Goal: Task Accomplishment & Management: Manage account settings

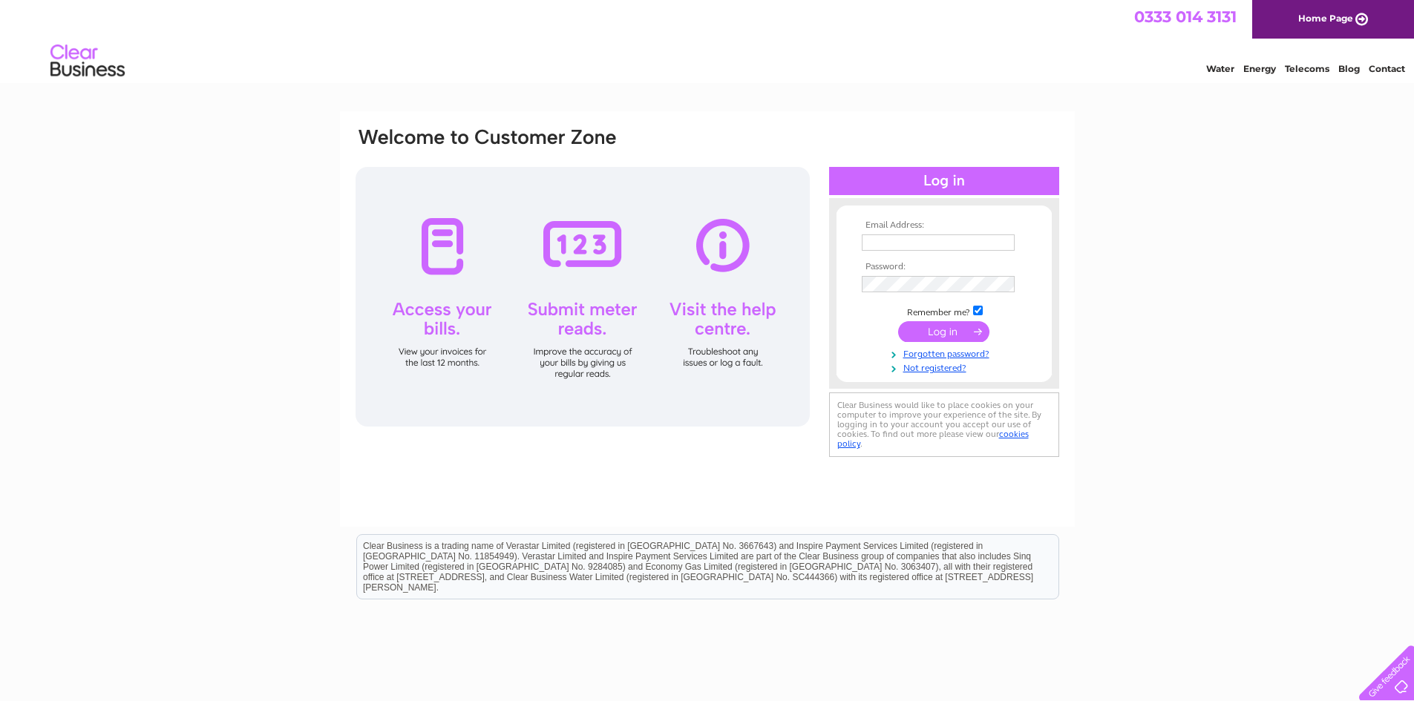
type input "anne@wigtownbookfestival.com"
click at [941, 331] on input "submit" at bounding box center [943, 331] width 91 height 21
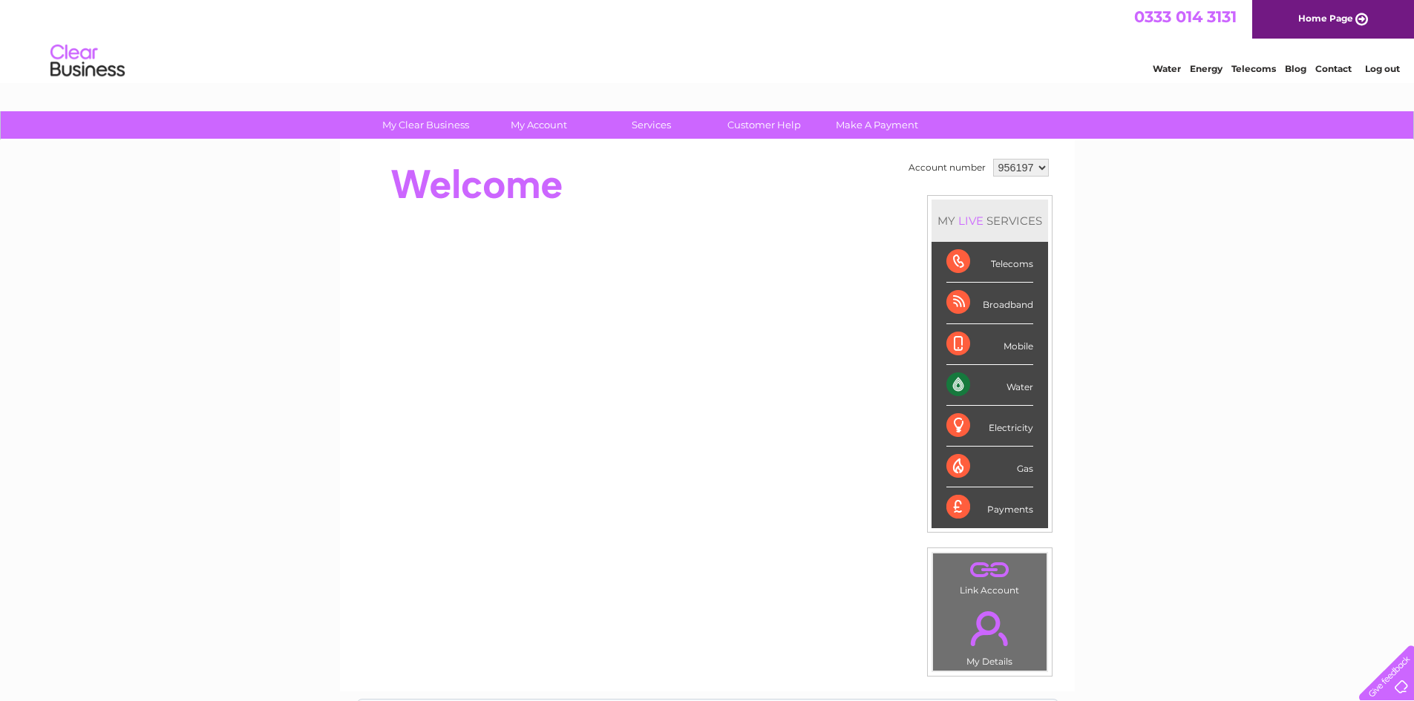
click at [1043, 165] on select "956197 956498" at bounding box center [1021, 168] width 56 height 18
select select "956498"
click at [993, 159] on select "956197 956498" at bounding box center [1021, 168] width 56 height 18
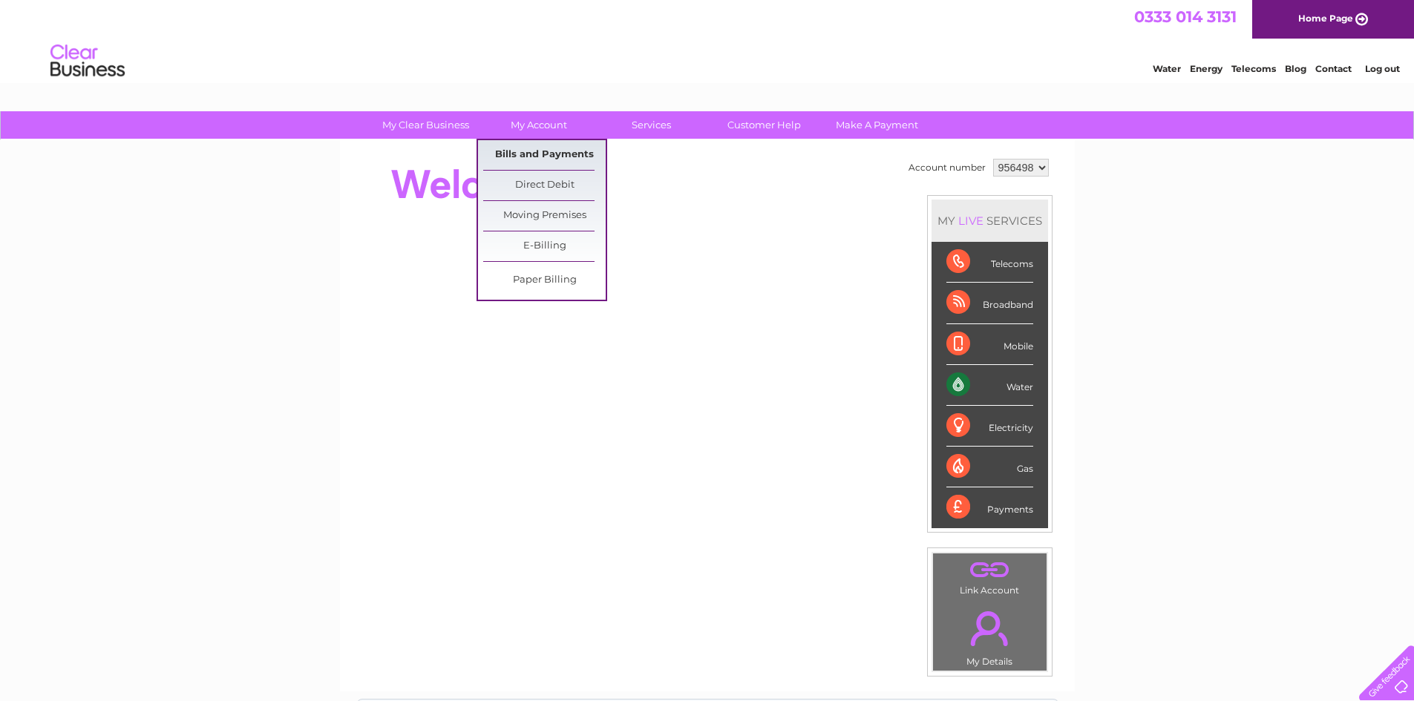
click at [514, 153] on link "Bills and Payments" at bounding box center [544, 155] width 122 height 30
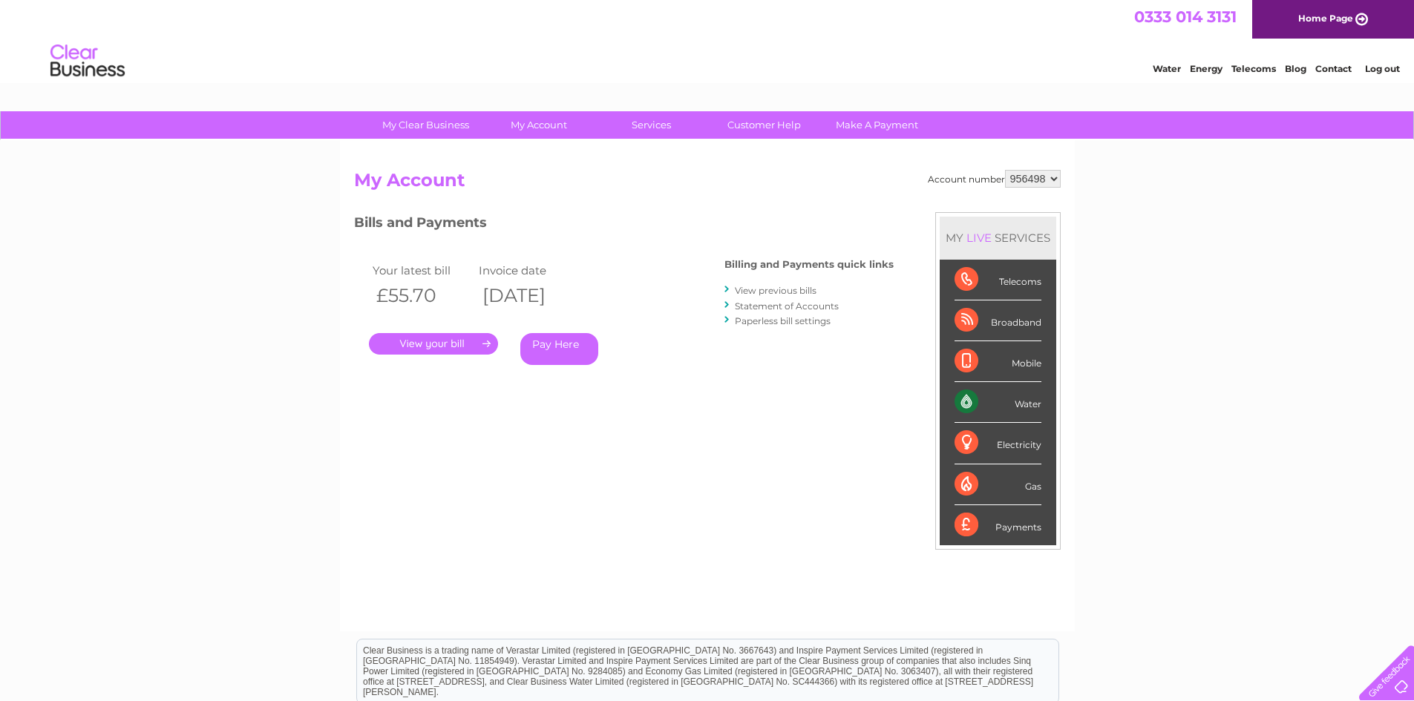
click at [460, 344] on link "." at bounding box center [433, 344] width 129 height 22
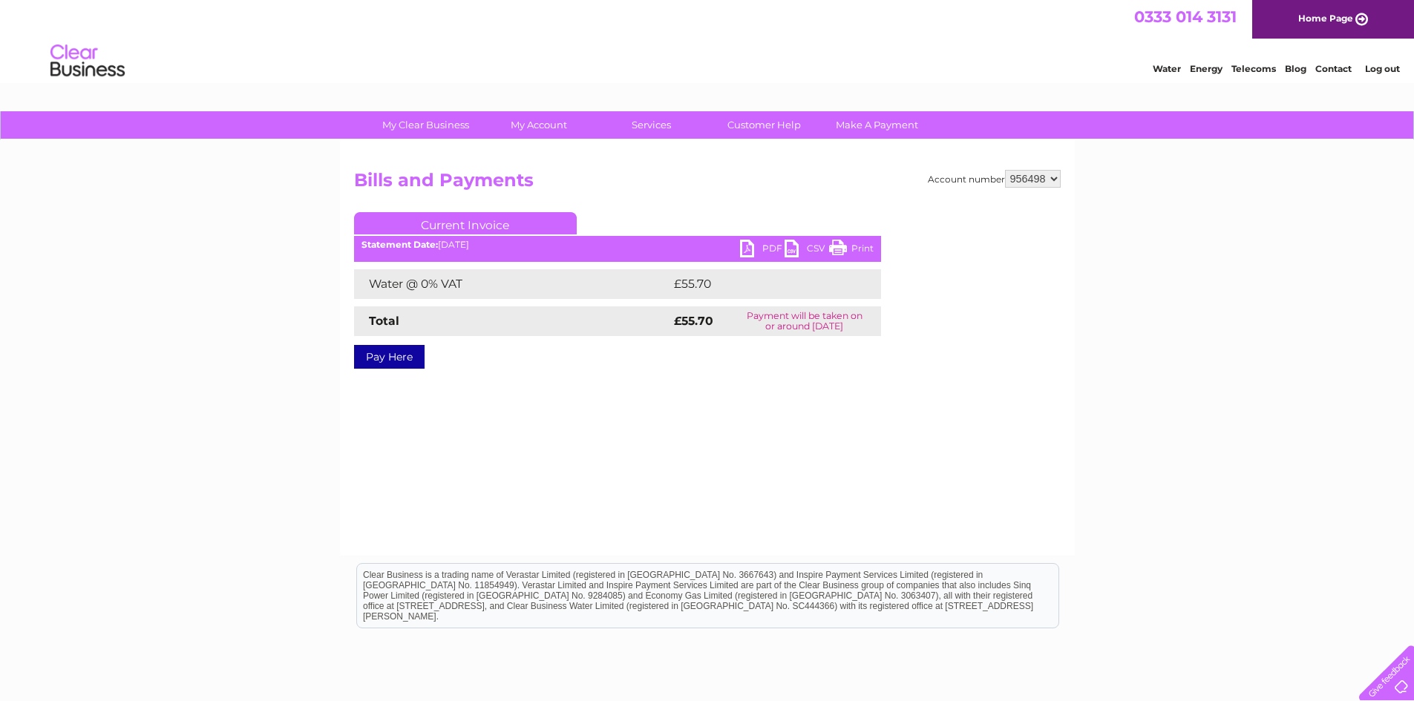
click at [833, 247] on link "Print" at bounding box center [851, 251] width 45 height 22
click at [756, 249] on link "PDF" at bounding box center [762, 251] width 45 height 22
